Goal: Task Accomplishment & Management: Use online tool/utility

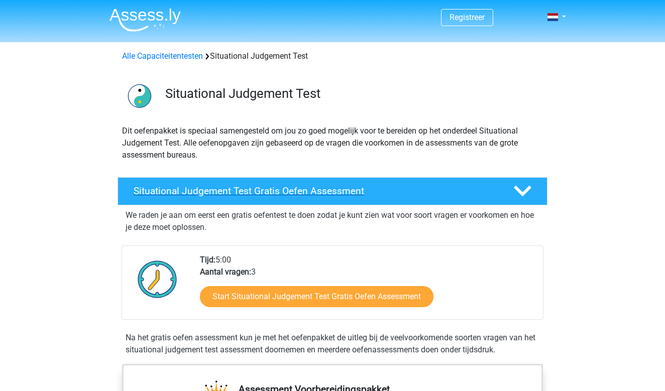
click at [364, 191] on h4 "Situational Judgement Test Gratis Oefen Assessment" at bounding box center [316, 191] width 364 height 12
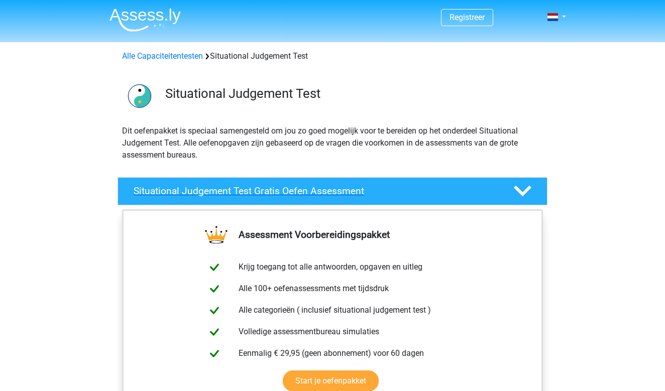
click at [542, 184] on div "Situational Judgement Test Gratis Oefen Assessment" at bounding box center [333, 191] width 430 height 28
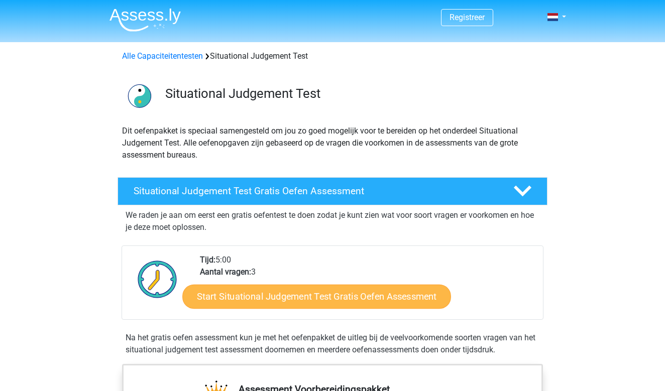
click at [356, 297] on link "Start Situational Judgement Test Gratis Oefen Assessment" at bounding box center [316, 297] width 269 height 24
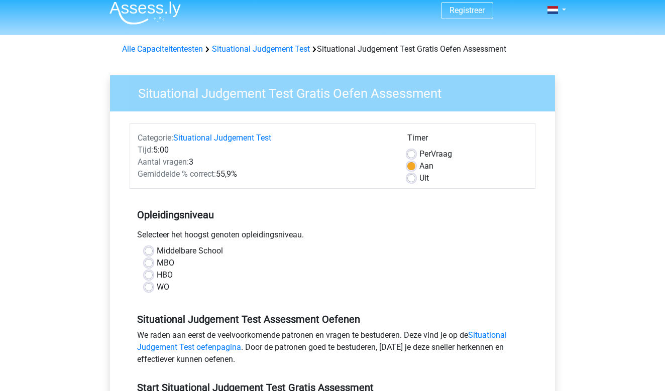
scroll to position [8, 0]
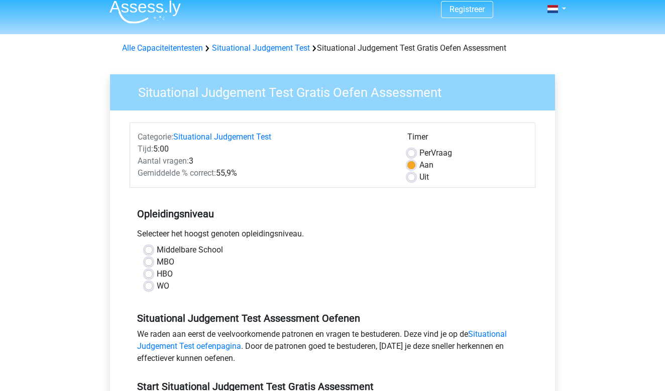
click at [157, 288] on label "WO" at bounding box center [163, 286] width 13 height 12
click at [152, 288] on input "WO" at bounding box center [149, 285] width 8 height 10
radio input "true"
click at [157, 253] on label "Middelbare School" at bounding box center [190, 250] width 66 height 12
click at [152, 253] on input "Middelbare School" at bounding box center [149, 249] width 8 height 10
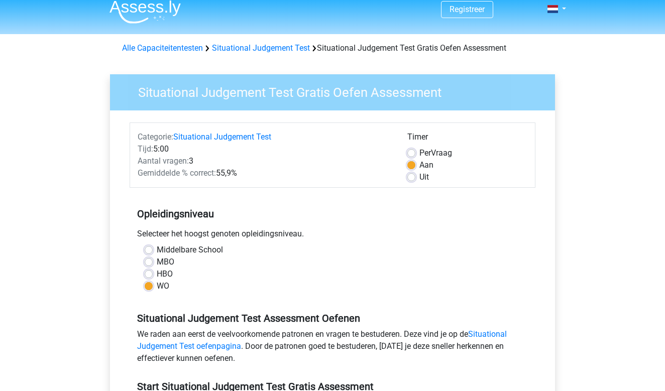
radio input "true"
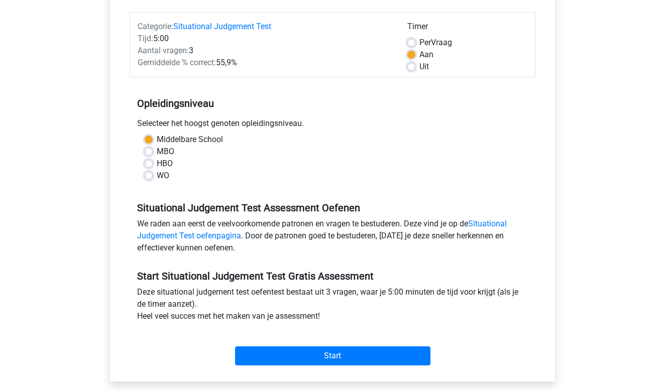
scroll to position [119, 0]
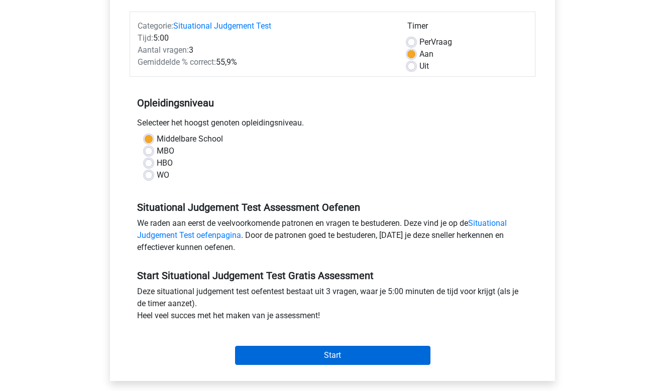
click at [315, 358] on input "Start" at bounding box center [332, 355] width 195 height 19
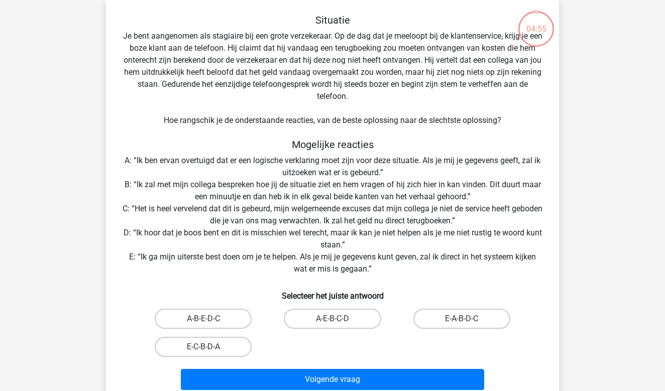
scroll to position [46, 0]
